Goal: Find contact information: Find contact information

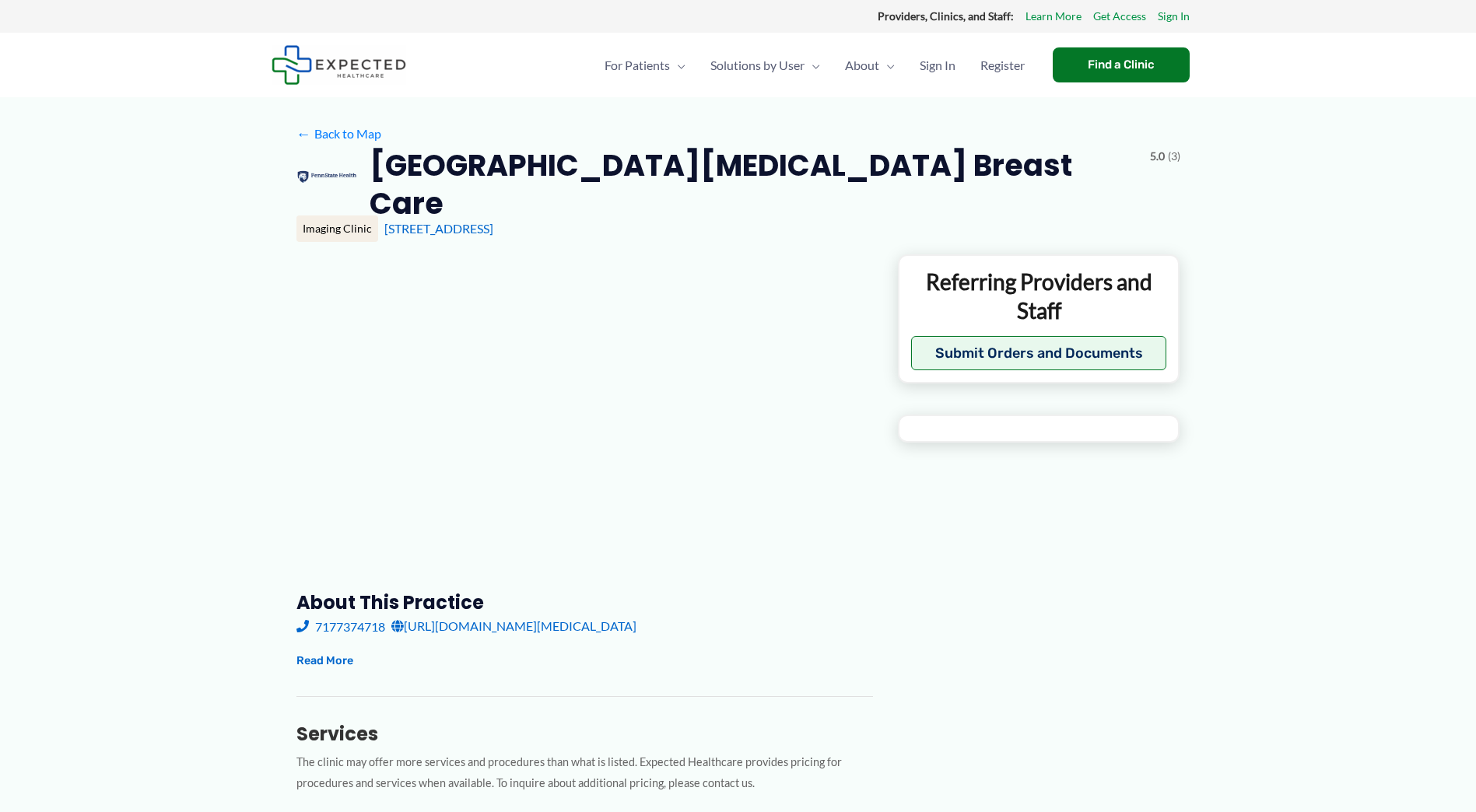
type input "**********"
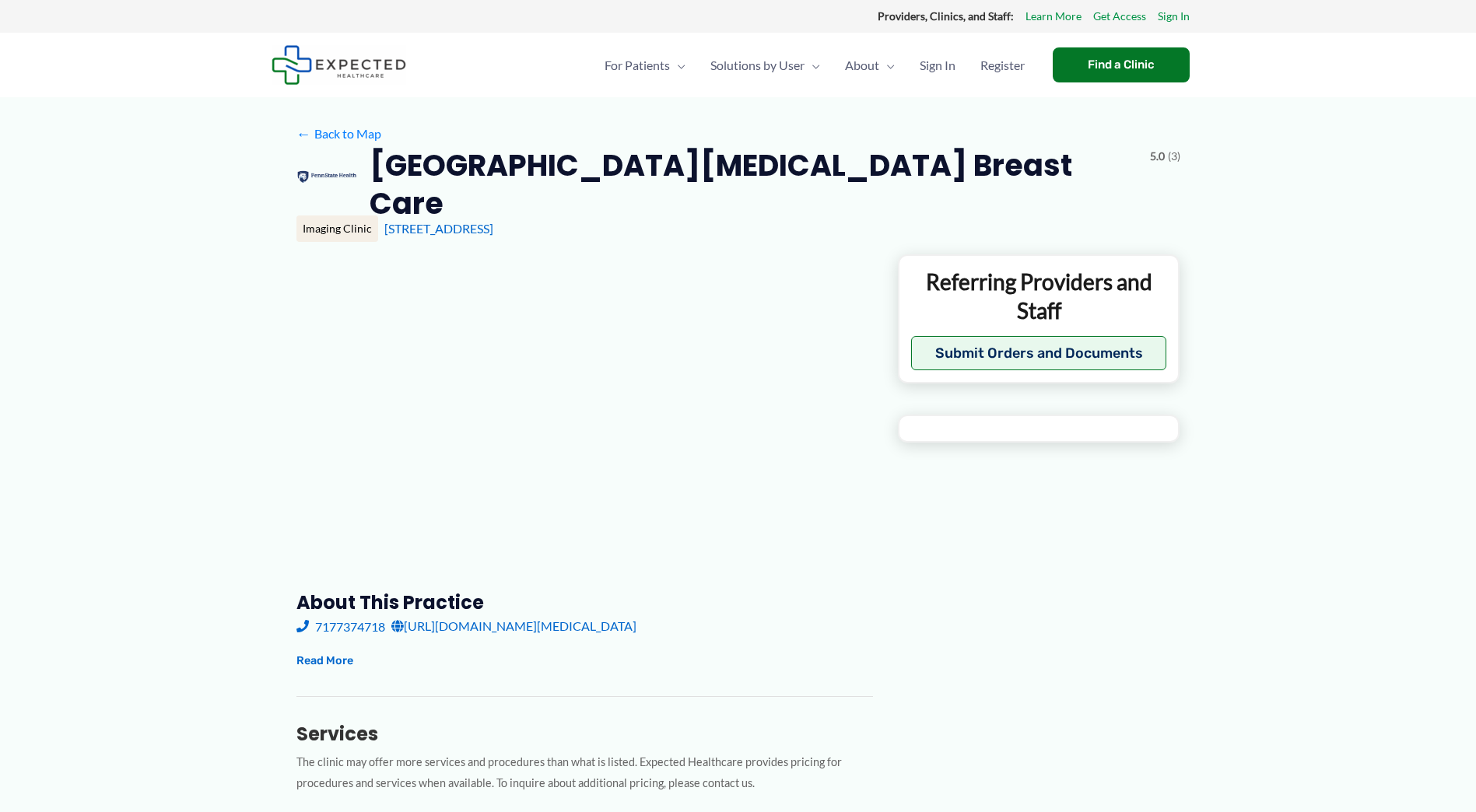
type input "**********"
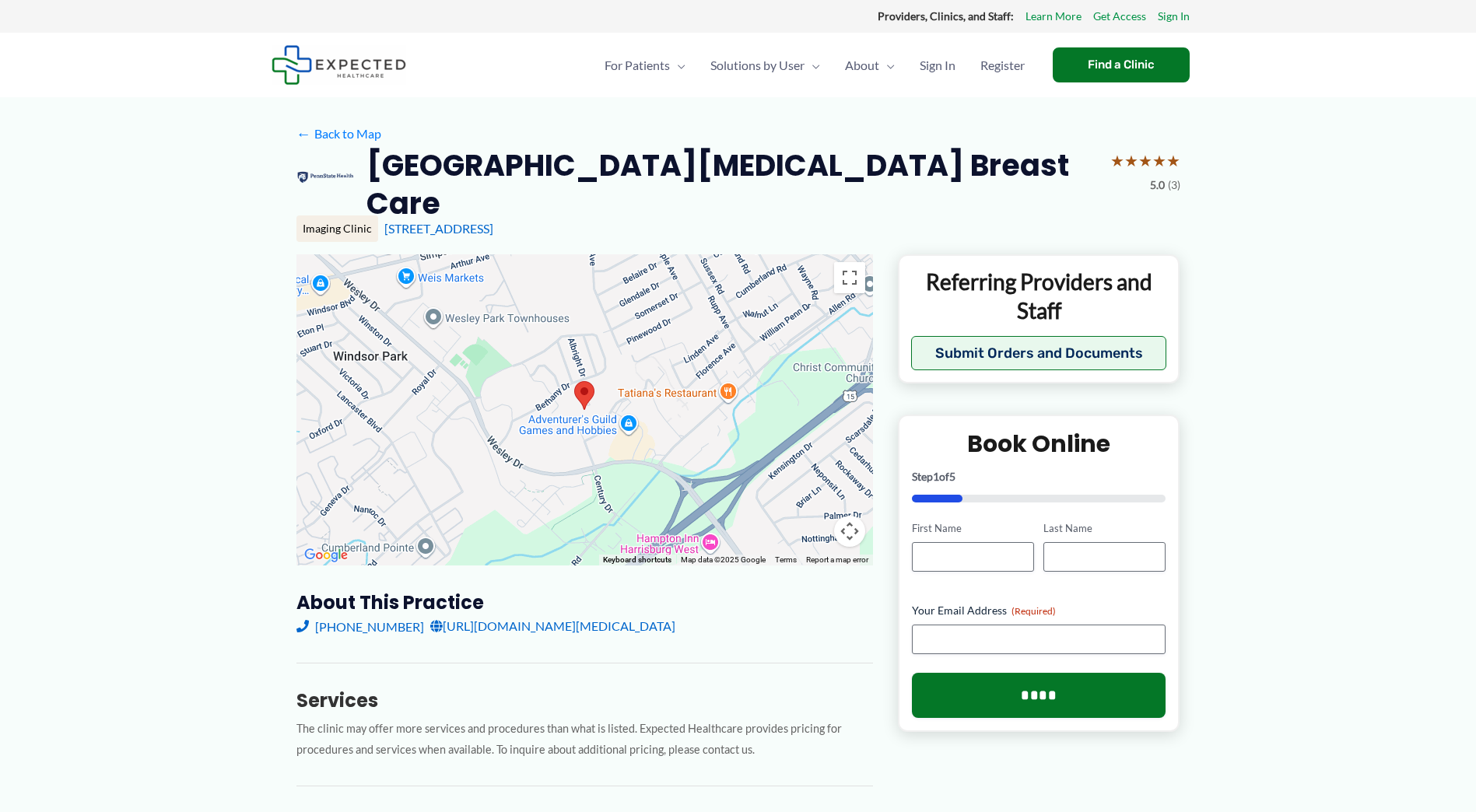
drag, startPoint x: 549, startPoint y: 204, endPoint x: 367, endPoint y: 172, distance: 184.8
click at [367, 172] on h2 "[GEOGRAPHIC_DATA][MEDICAL_DATA] Breast Care" at bounding box center [732, 184] width 730 height 77
copy h2 "[GEOGRAPHIC_DATA][MEDICAL_DATA] Breast Care"
drag, startPoint x: 589, startPoint y: 234, endPoint x: 380, endPoint y: 234, distance: 209.0
click at [380, 234] on div "Imaging Clinic [STREET_ADDRESS]" at bounding box center [739, 229] width 884 height 27
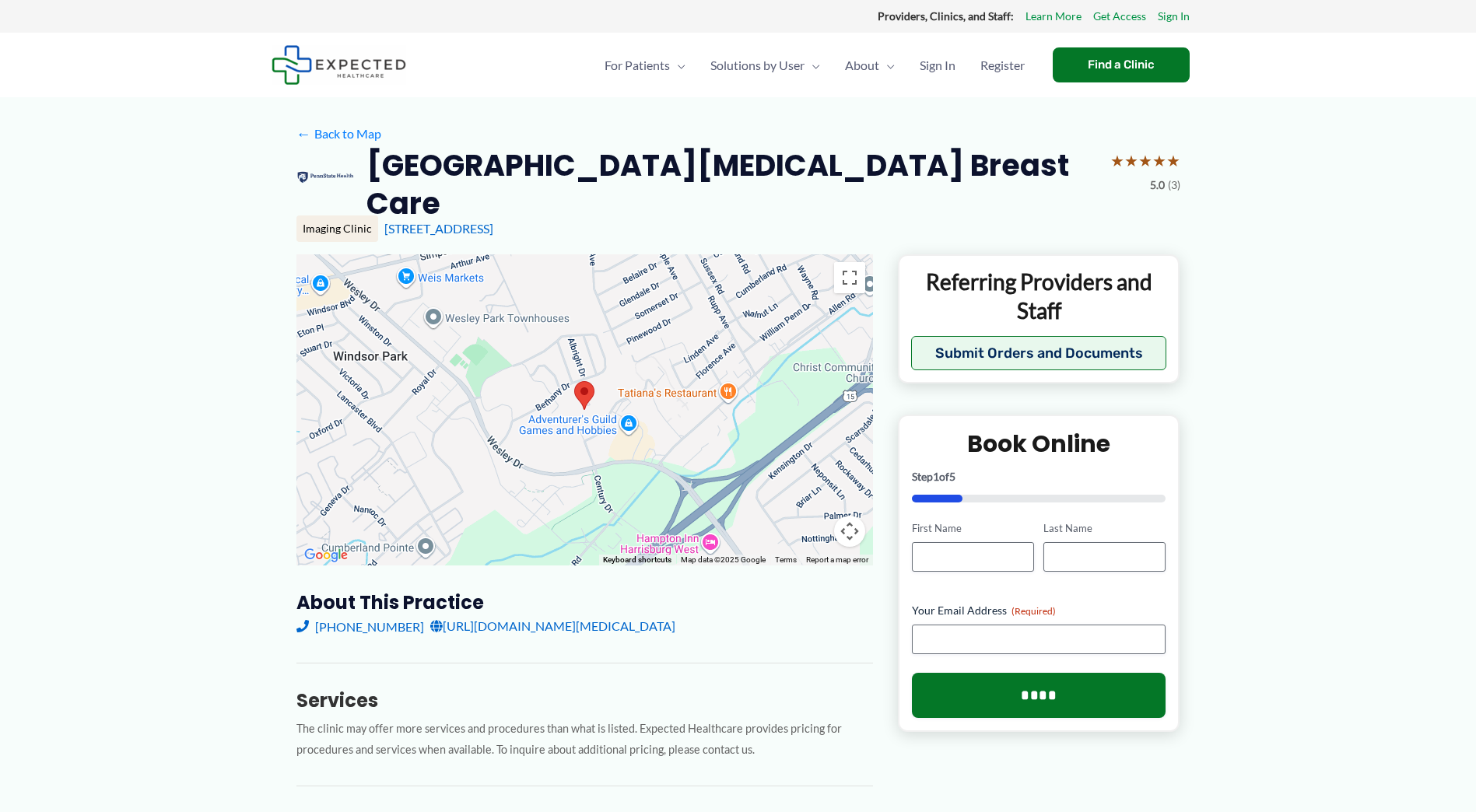
copy link "[STREET_ADDRESS]"
drag, startPoint x: 313, startPoint y: 641, endPoint x: 351, endPoint y: 641, distance: 38.0
drag, startPoint x: 337, startPoint y: 626, endPoint x: 310, endPoint y: 660, distance: 43.4
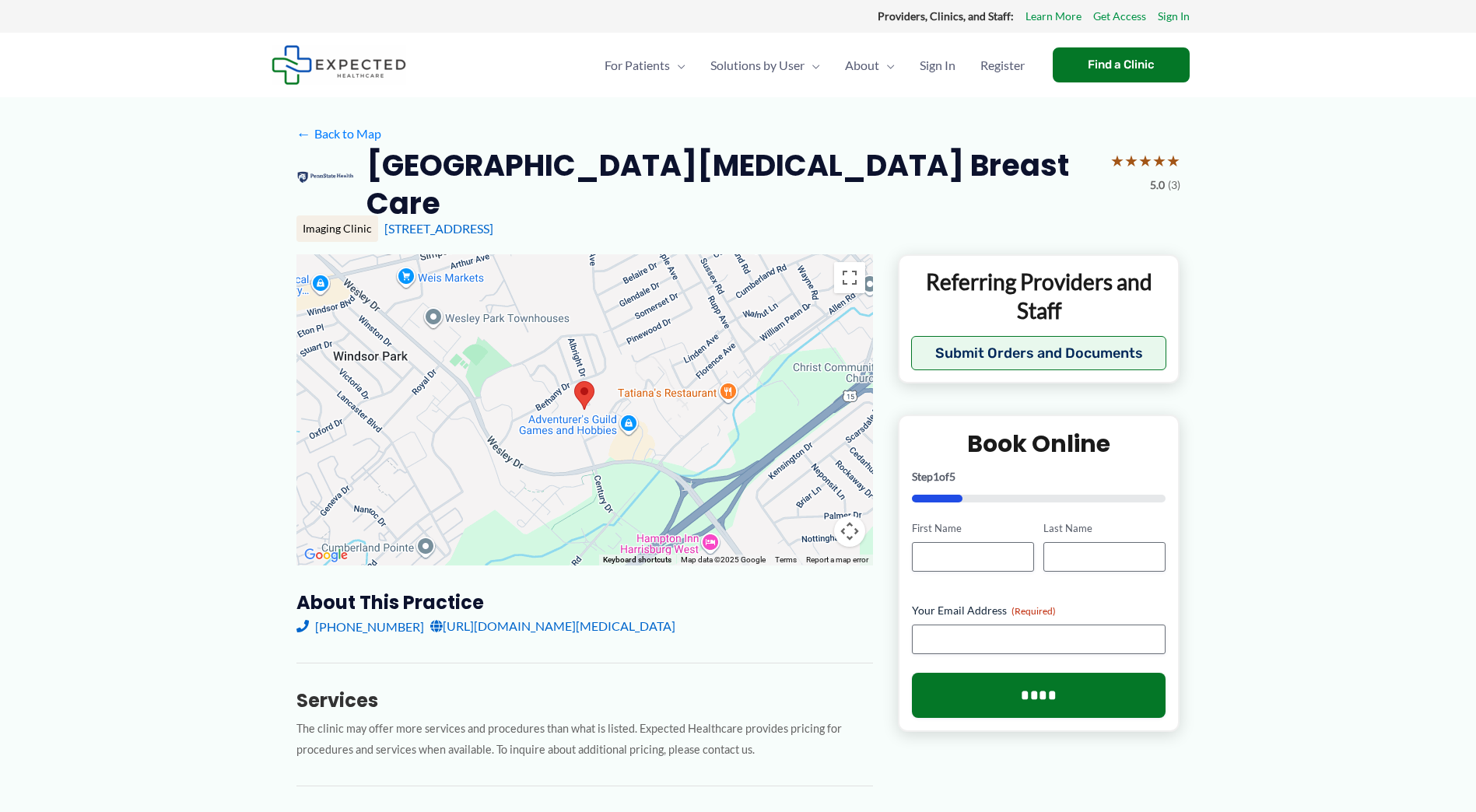
click at [401, 633] on div "[PHONE_NUMBER] [URL][DOMAIN_NAME][MEDICAL_DATA]" at bounding box center [585, 626] width 577 height 23
copy link "[PHONE_NUMBER]"
